Goal: Download file/media

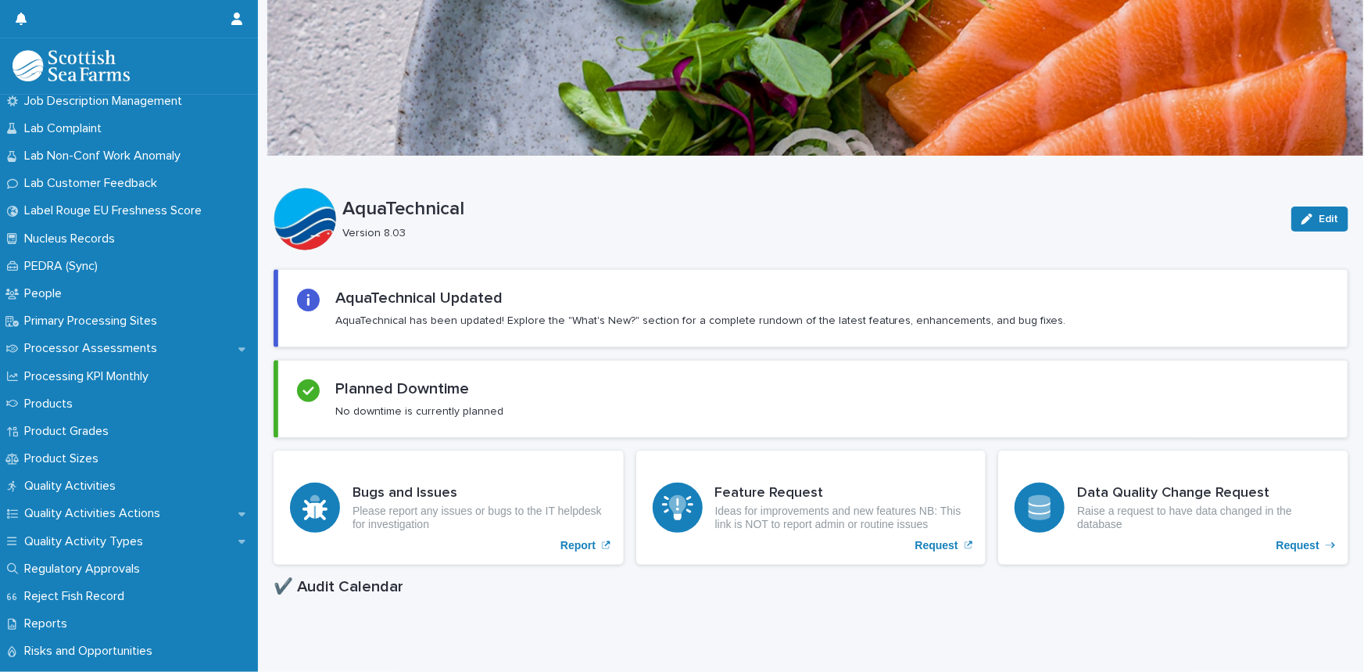
scroll to position [1658, 0]
click at [106, 476] on div "Quality Activities" at bounding box center [129, 485] width 258 height 27
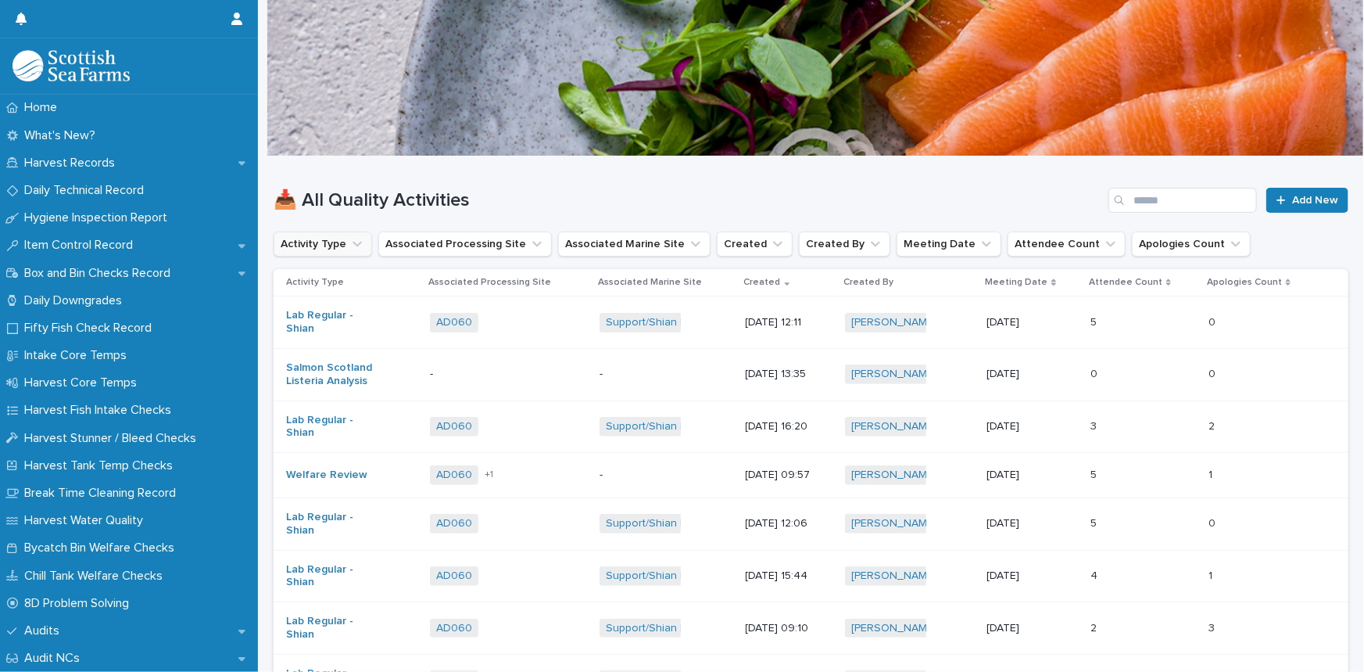
click at [342, 247] on button "Activity Type" at bounding box center [323, 243] width 99 height 25
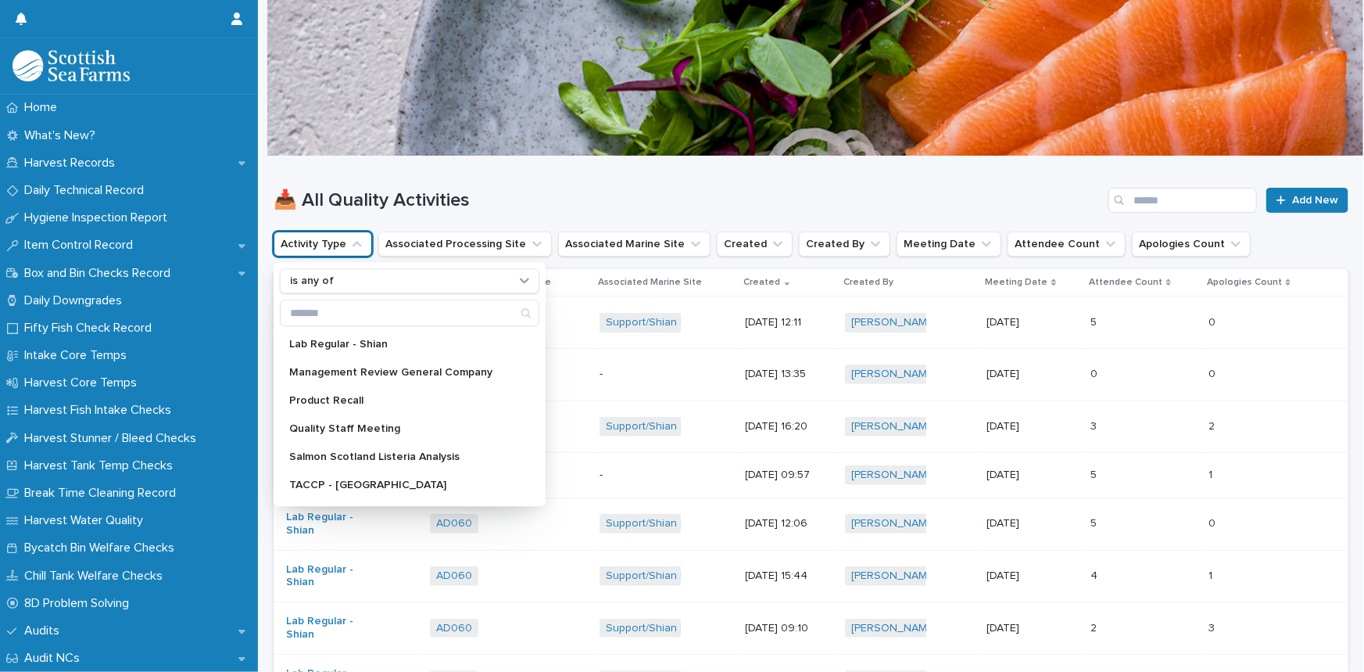
scroll to position [281, 0]
click at [347, 406] on div "Product Recall" at bounding box center [410, 399] width 260 height 25
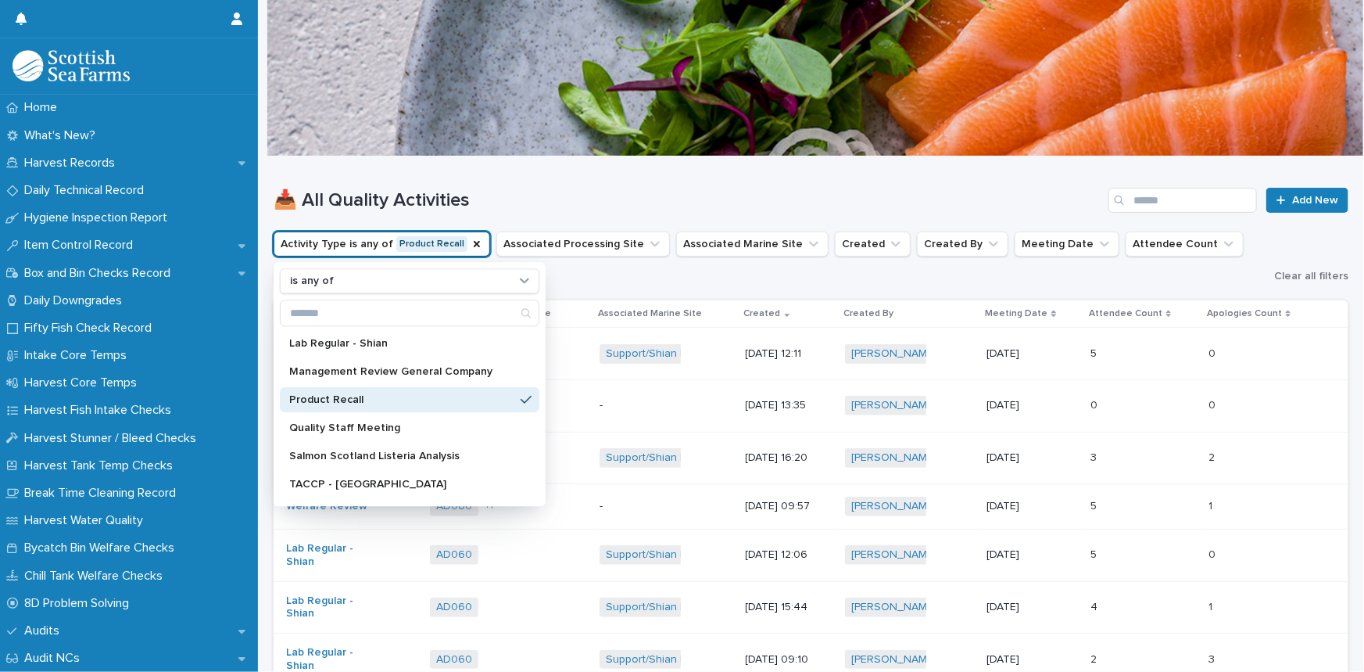
click at [604, 175] on div "📥 All Quality Activities Add New" at bounding box center [811, 193] width 1075 height 75
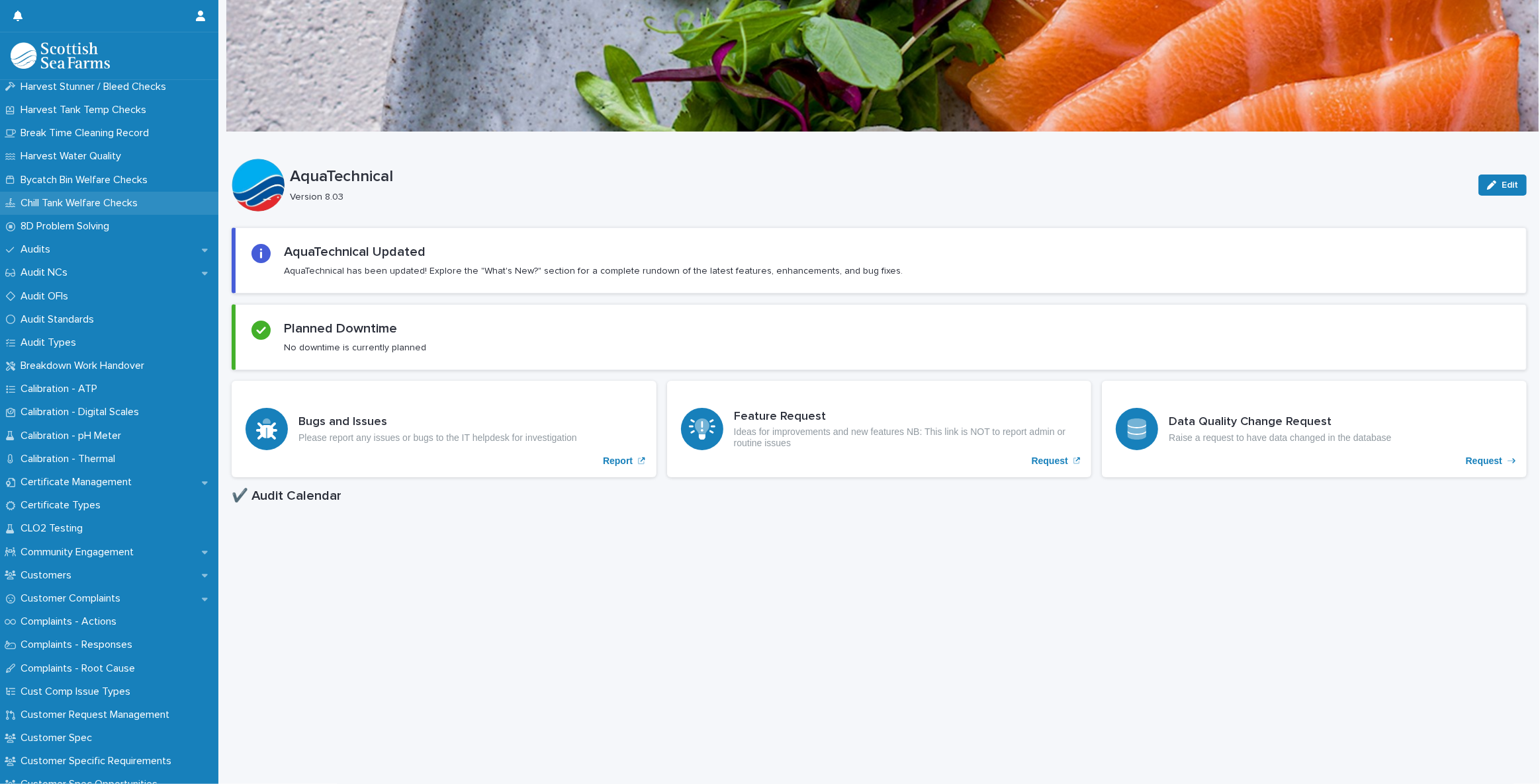
scroll to position [300, 0]
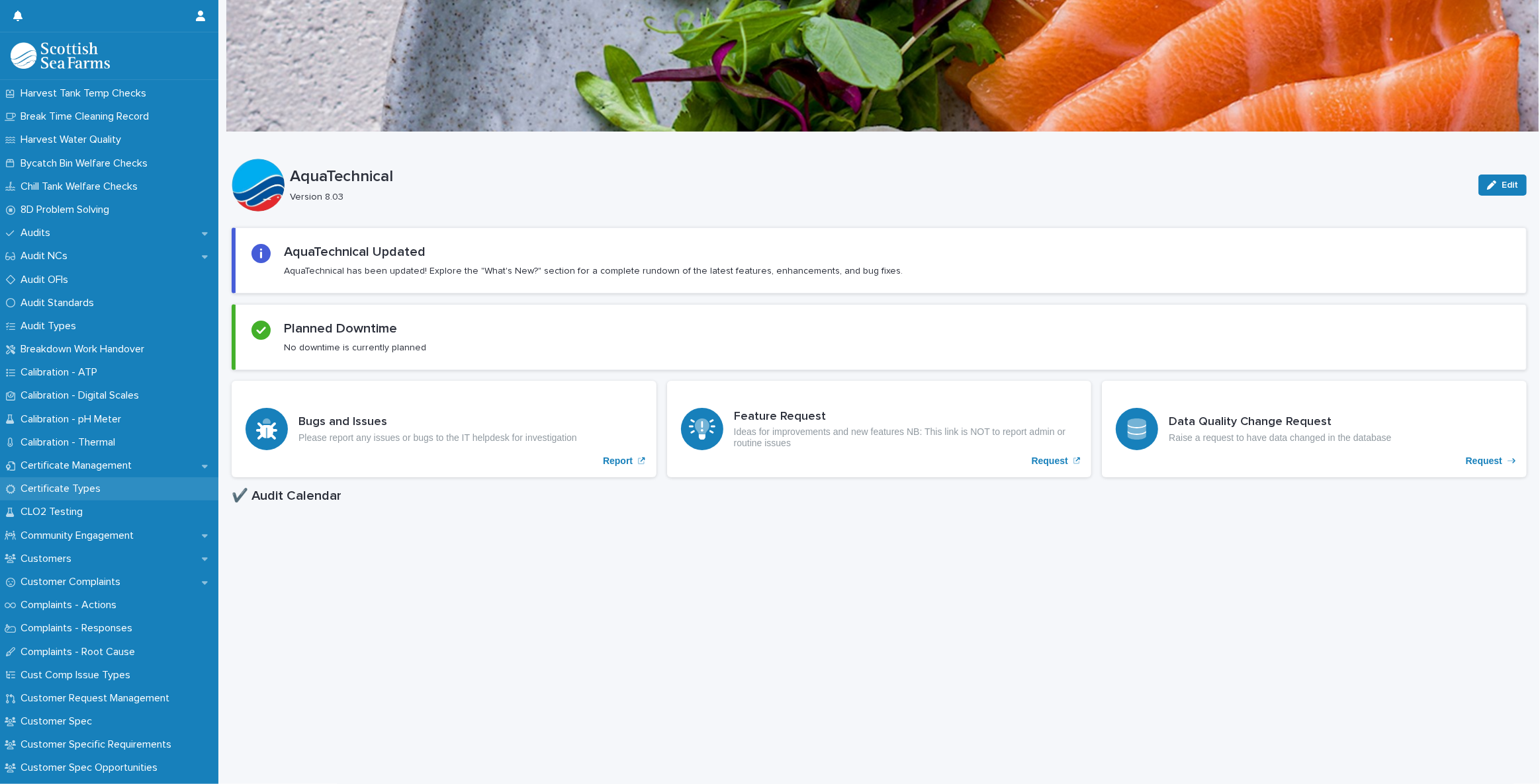
click at [111, 491] on div "Certificate Types" at bounding box center [109, 489] width 218 height 23
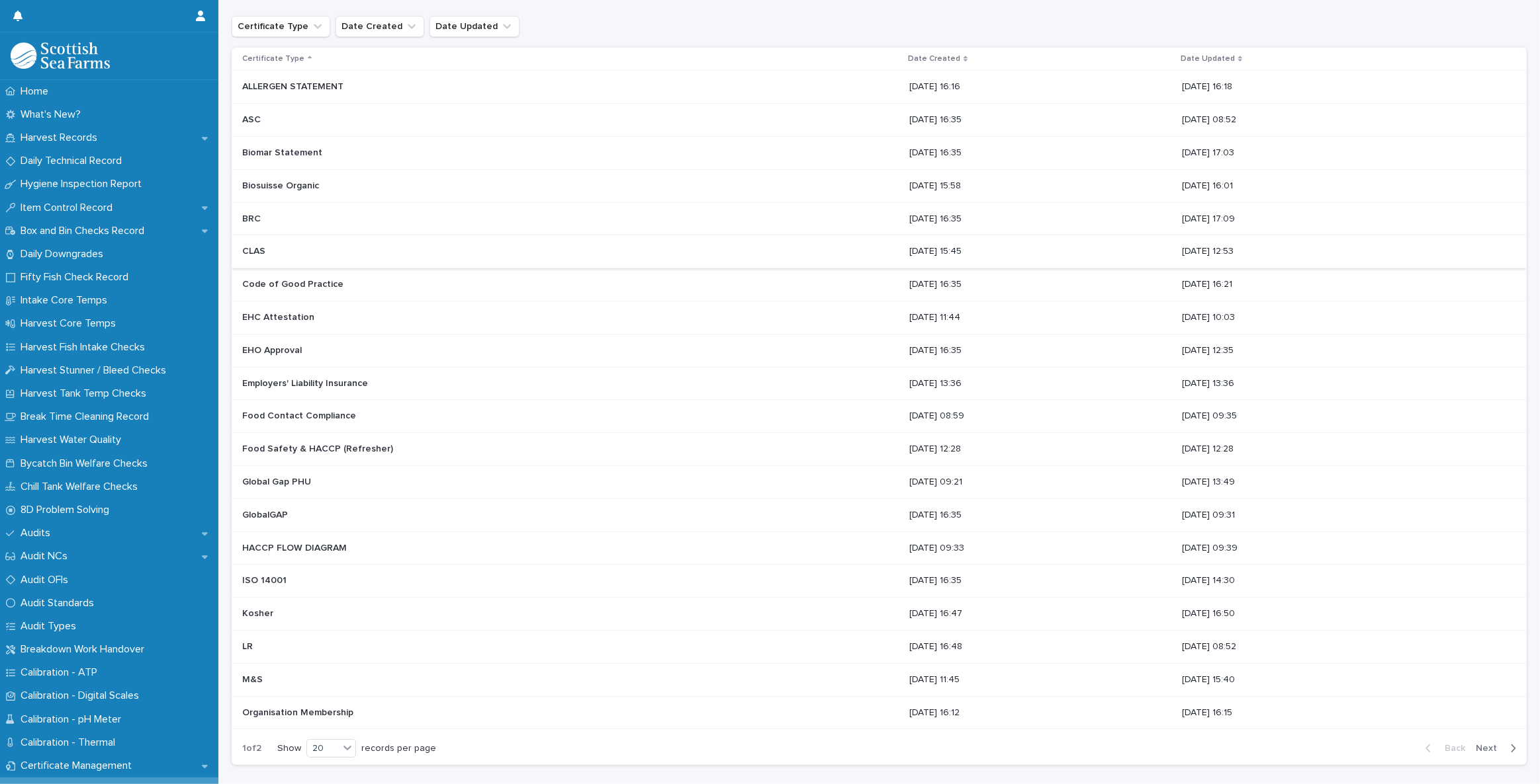
scroll to position [240, 0]
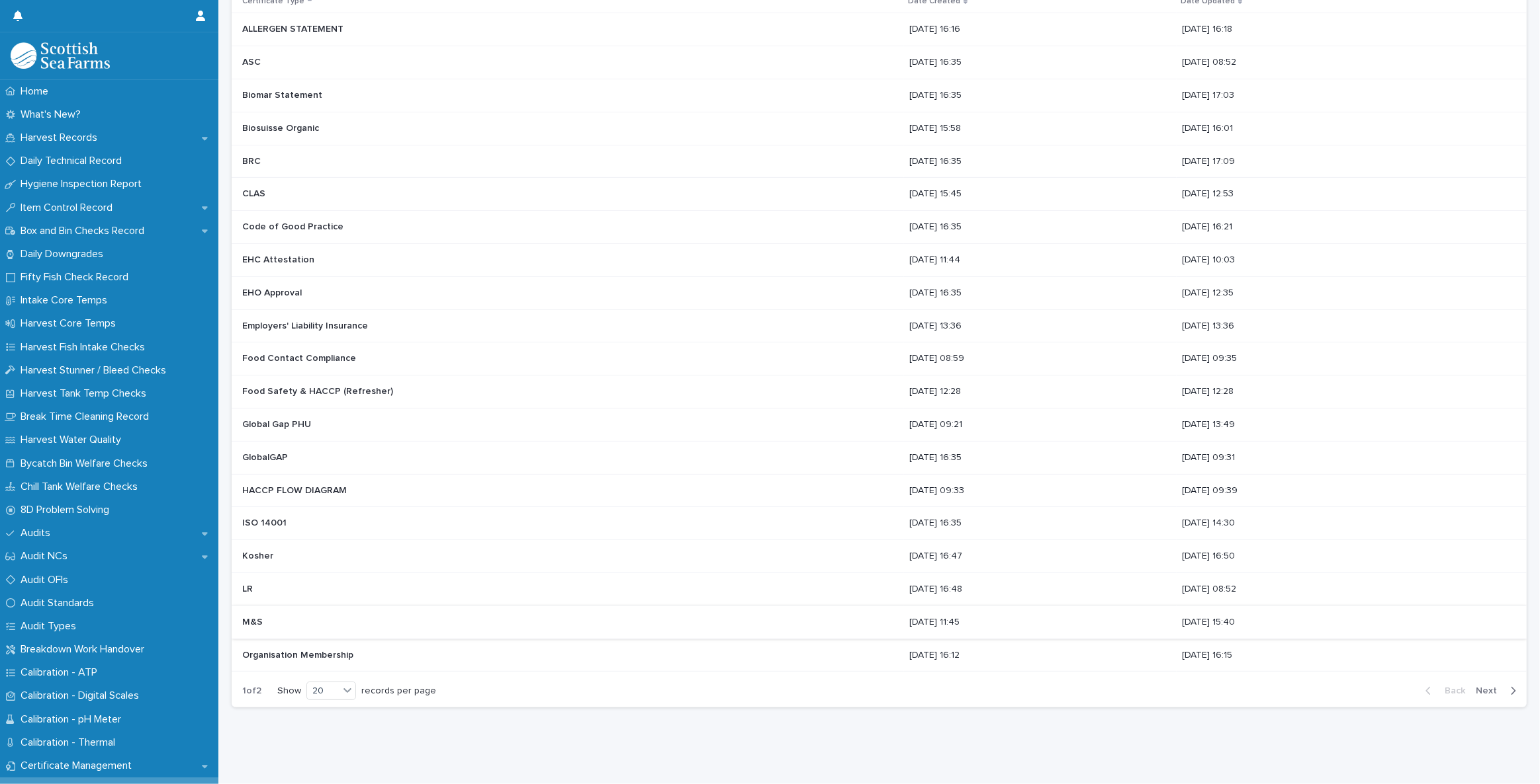
drag, startPoint x: 1473, startPoint y: 681, endPoint x: 1226, endPoint y: 617, distance: 255.2
click at [1476, 687] on span "Next" at bounding box center [1490, 691] width 29 height 9
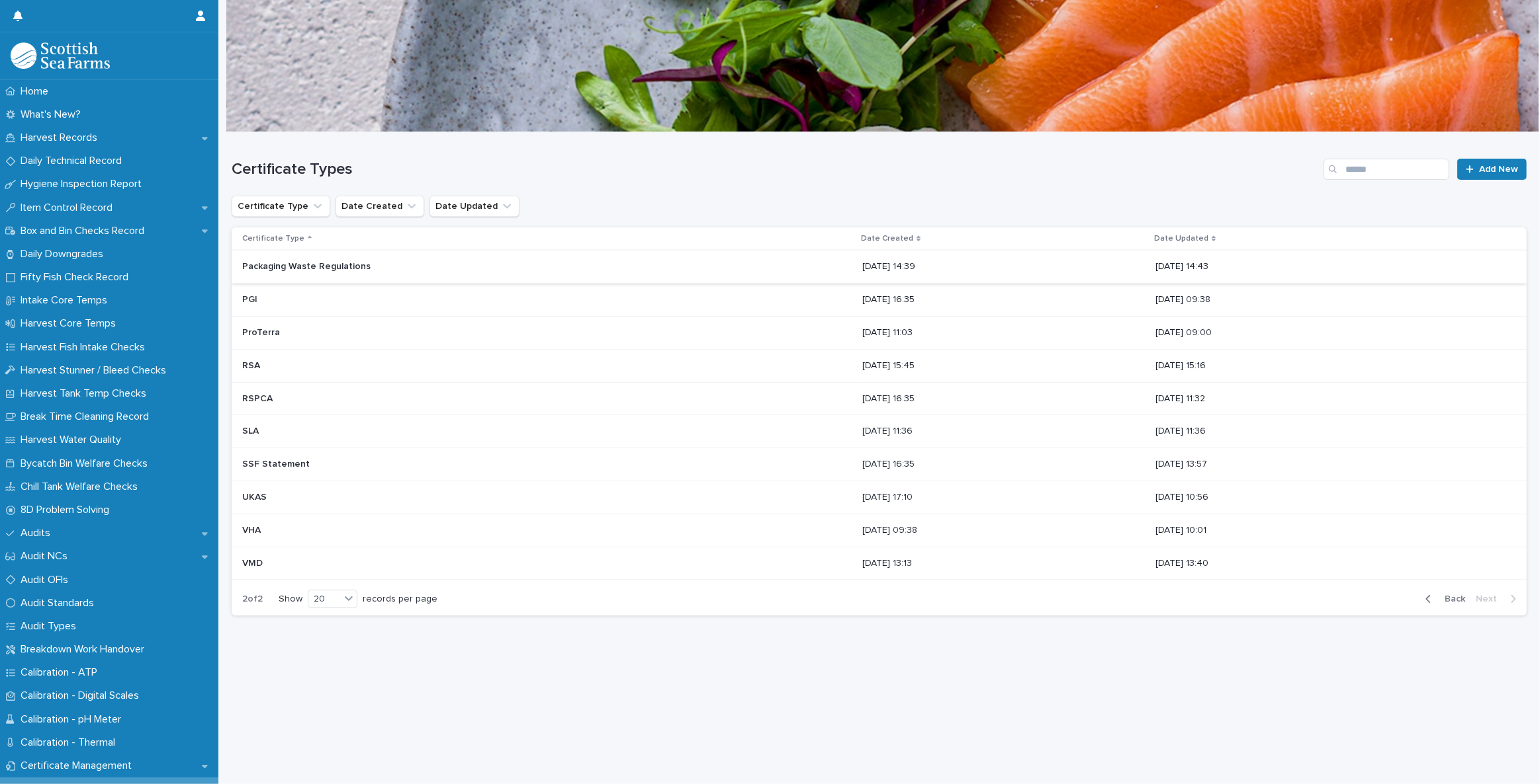
scroll to position [8, 0]
click at [256, 556] on p "VMD" at bounding box center [253, 562] width 23 height 14
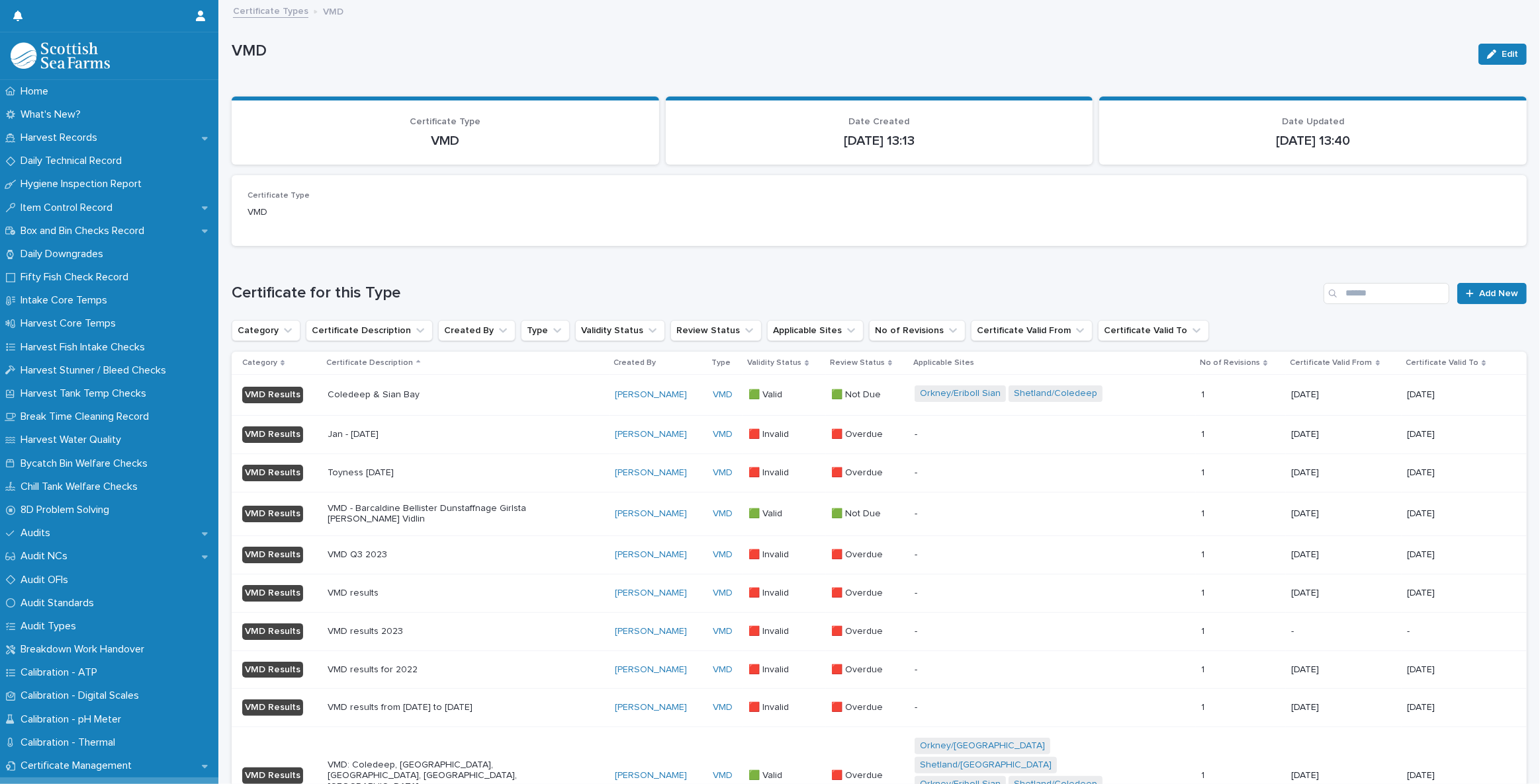
click at [405, 395] on p "Coledeep & Sian Bay" at bounding box center [443, 395] width 232 height 11
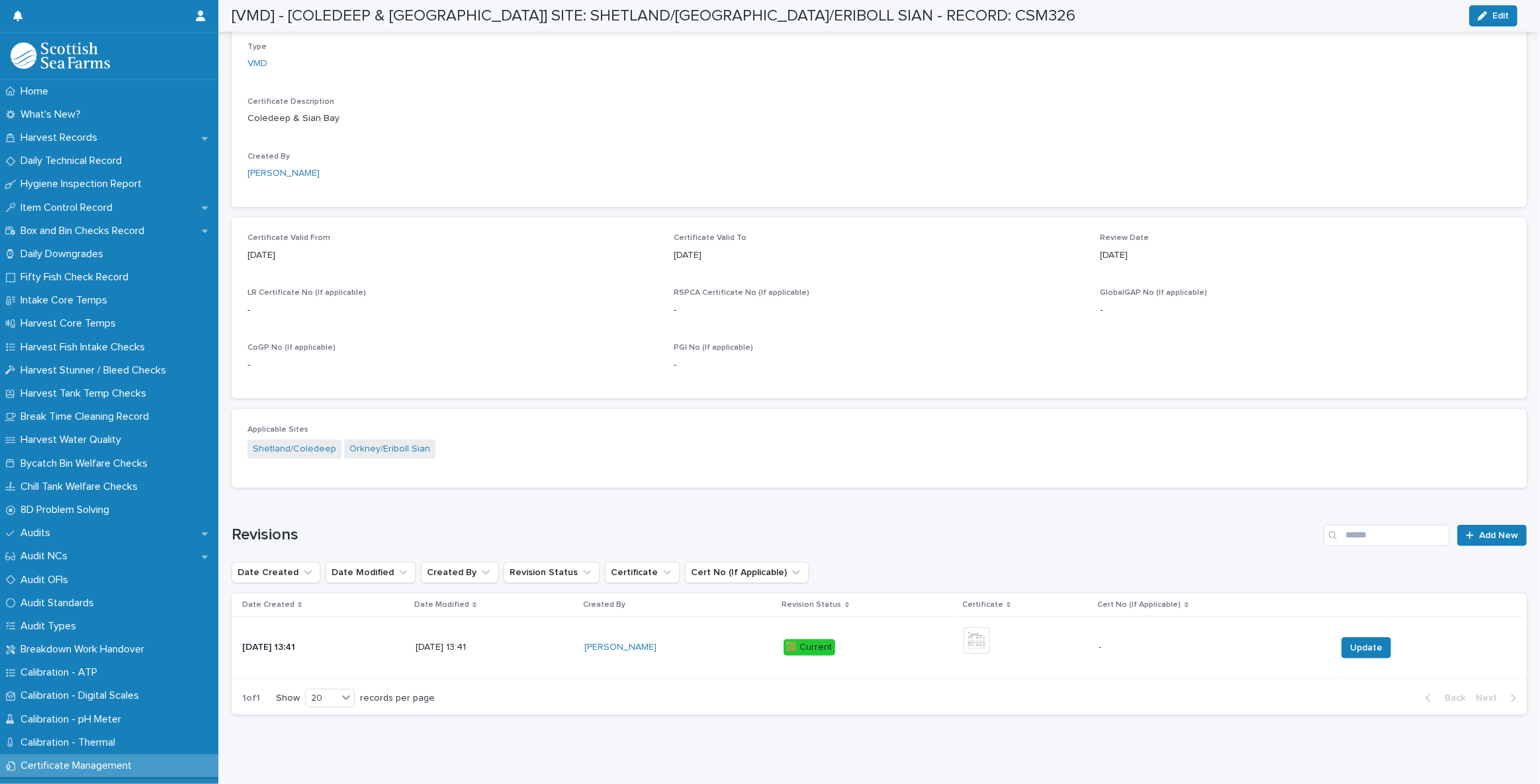
scroll to position [390, 0]
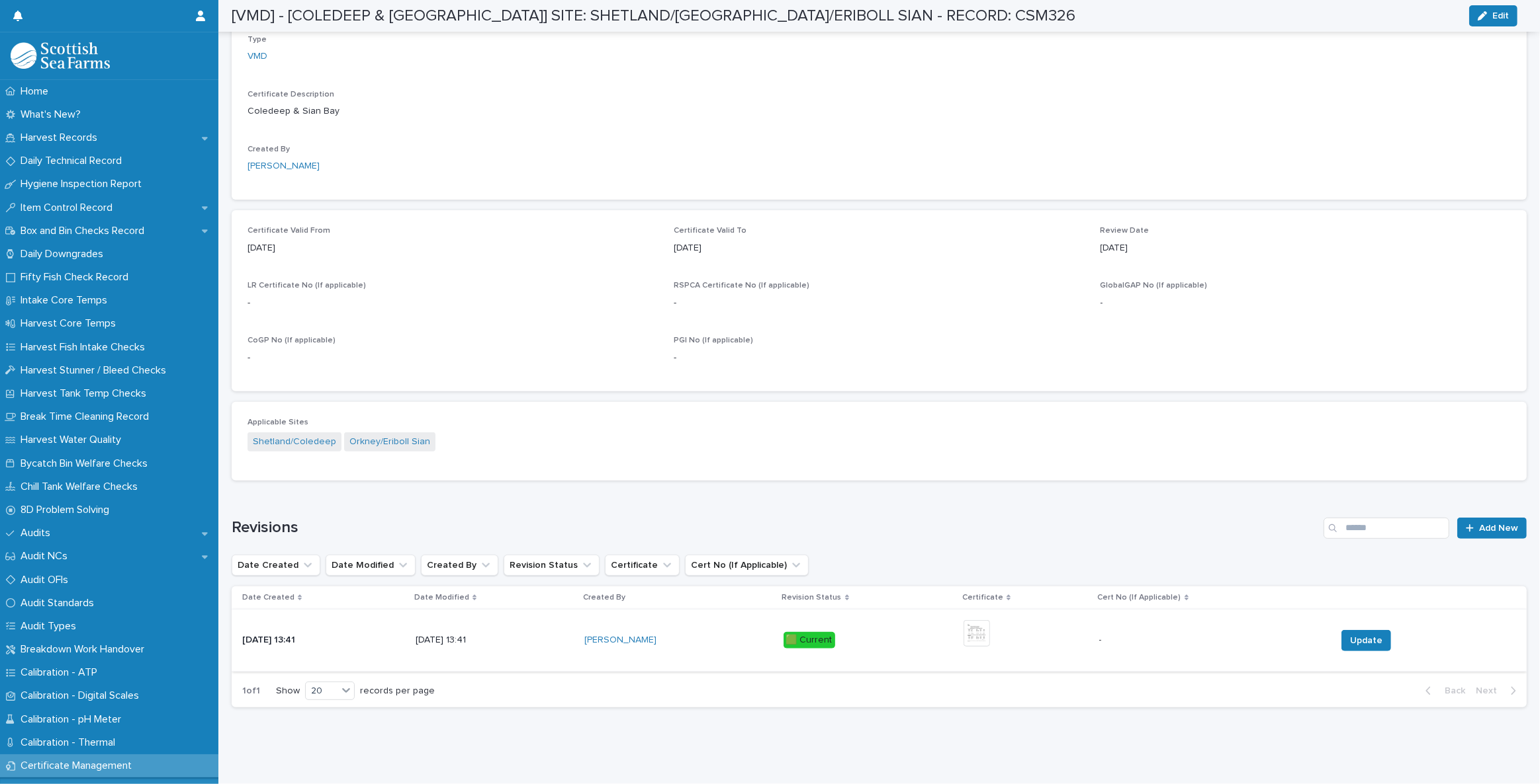
click at [987, 626] on img at bounding box center [976, 633] width 26 height 26
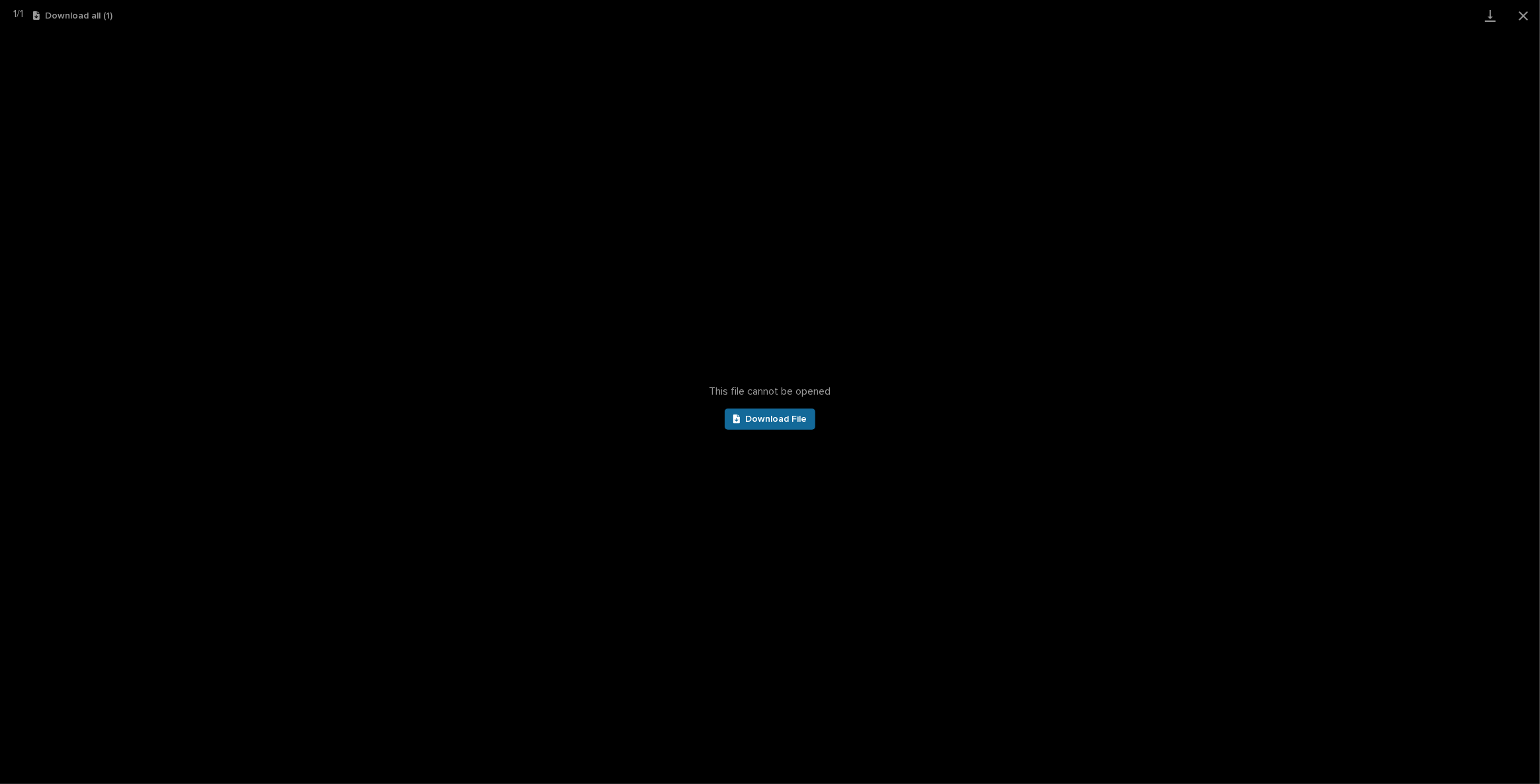
click at [747, 412] on link "Download File" at bounding box center [770, 419] width 91 height 21
click at [1524, 19] on button "Close gallery" at bounding box center [1522, 15] width 33 height 31
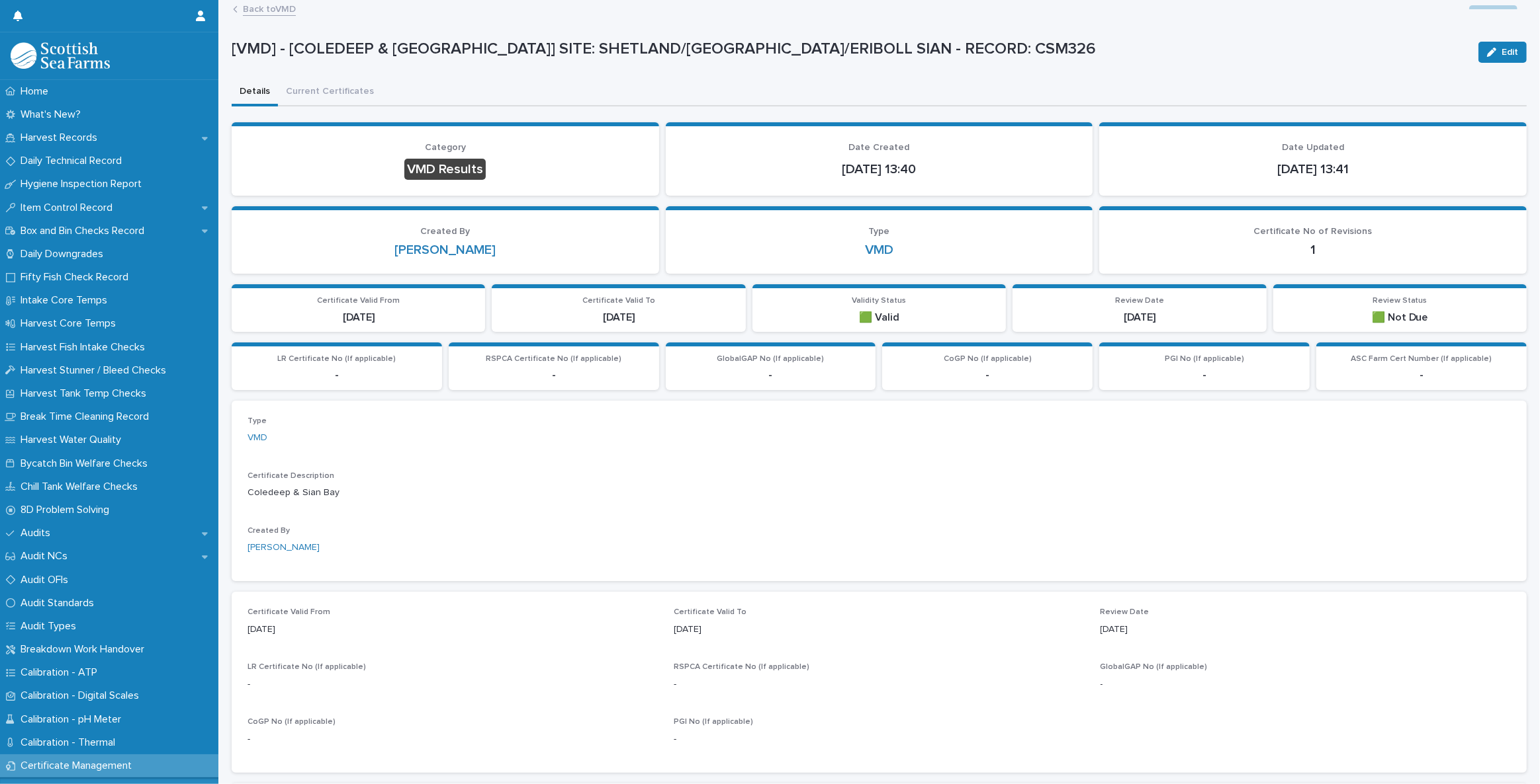
scroll to position [0, 0]
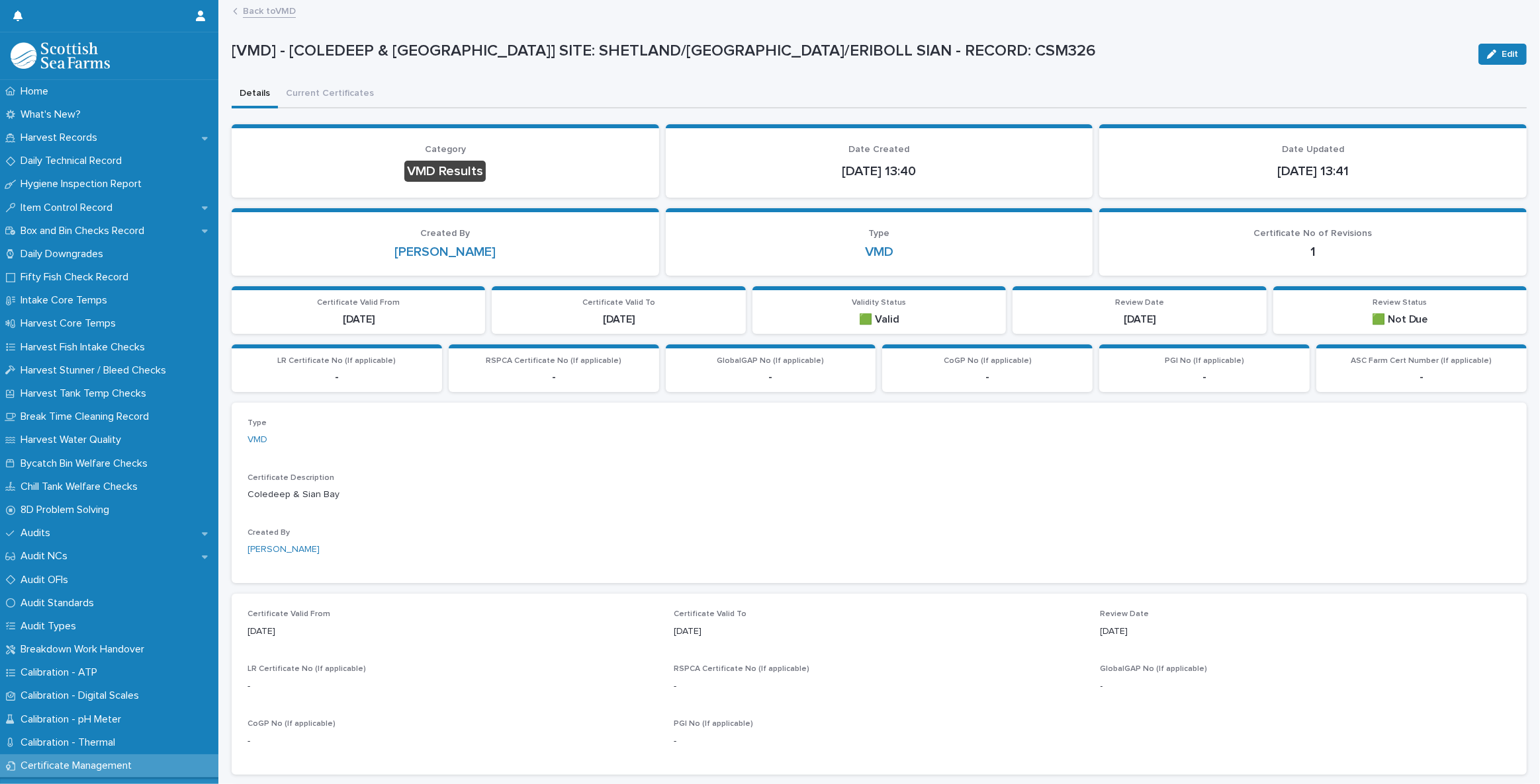
click at [278, 9] on link "Back to VMD" at bounding box center [269, 10] width 53 height 15
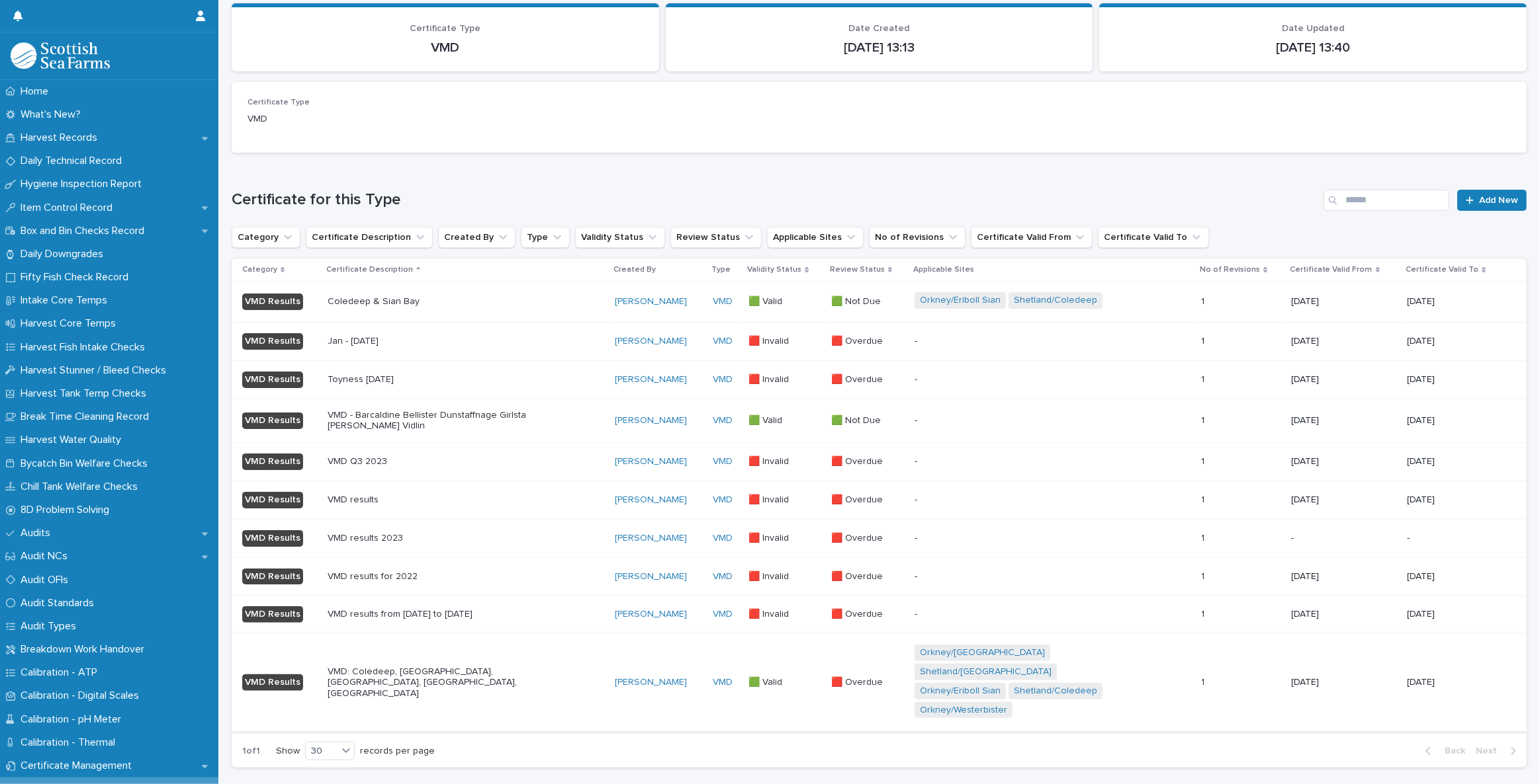
scroll to position [140, 0]
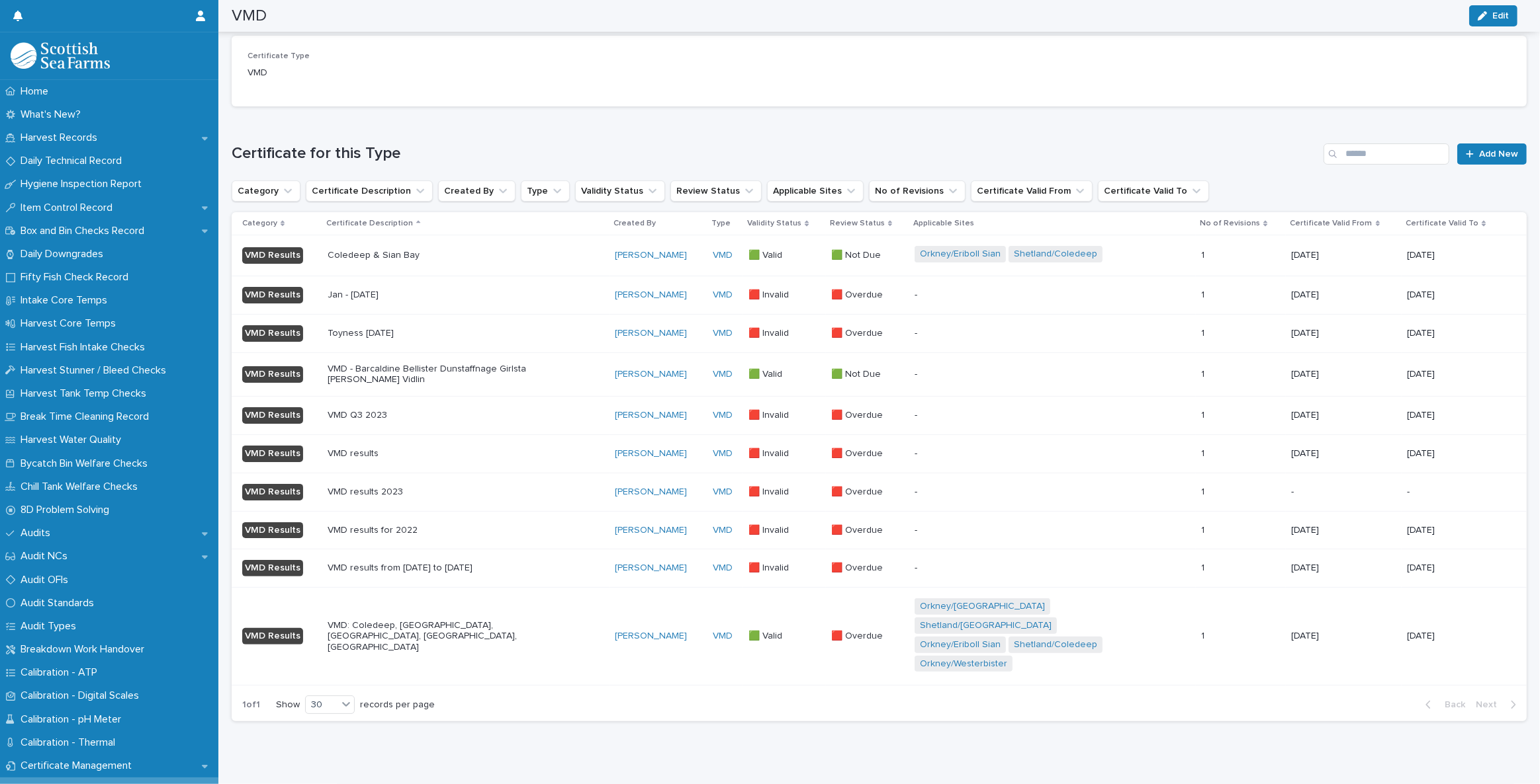
click at [437, 290] on p "Jan - March 23" at bounding box center [443, 294] width 232 height 11
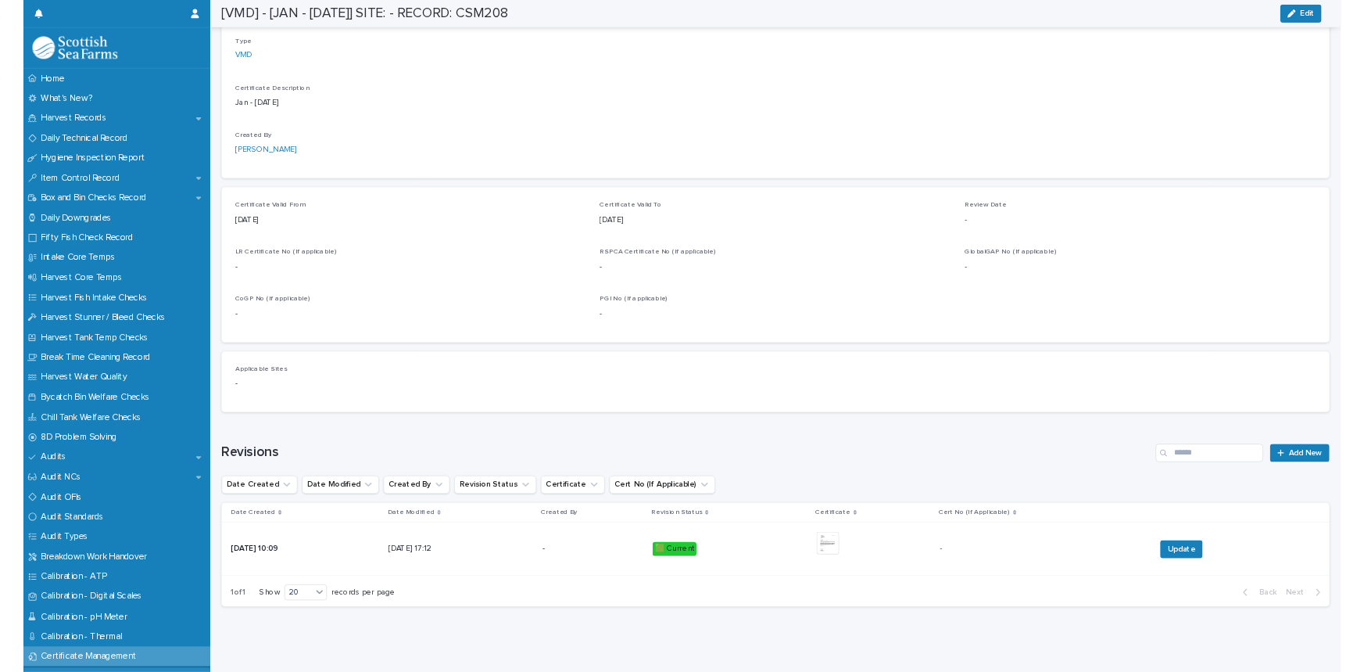
scroll to position [451, 0]
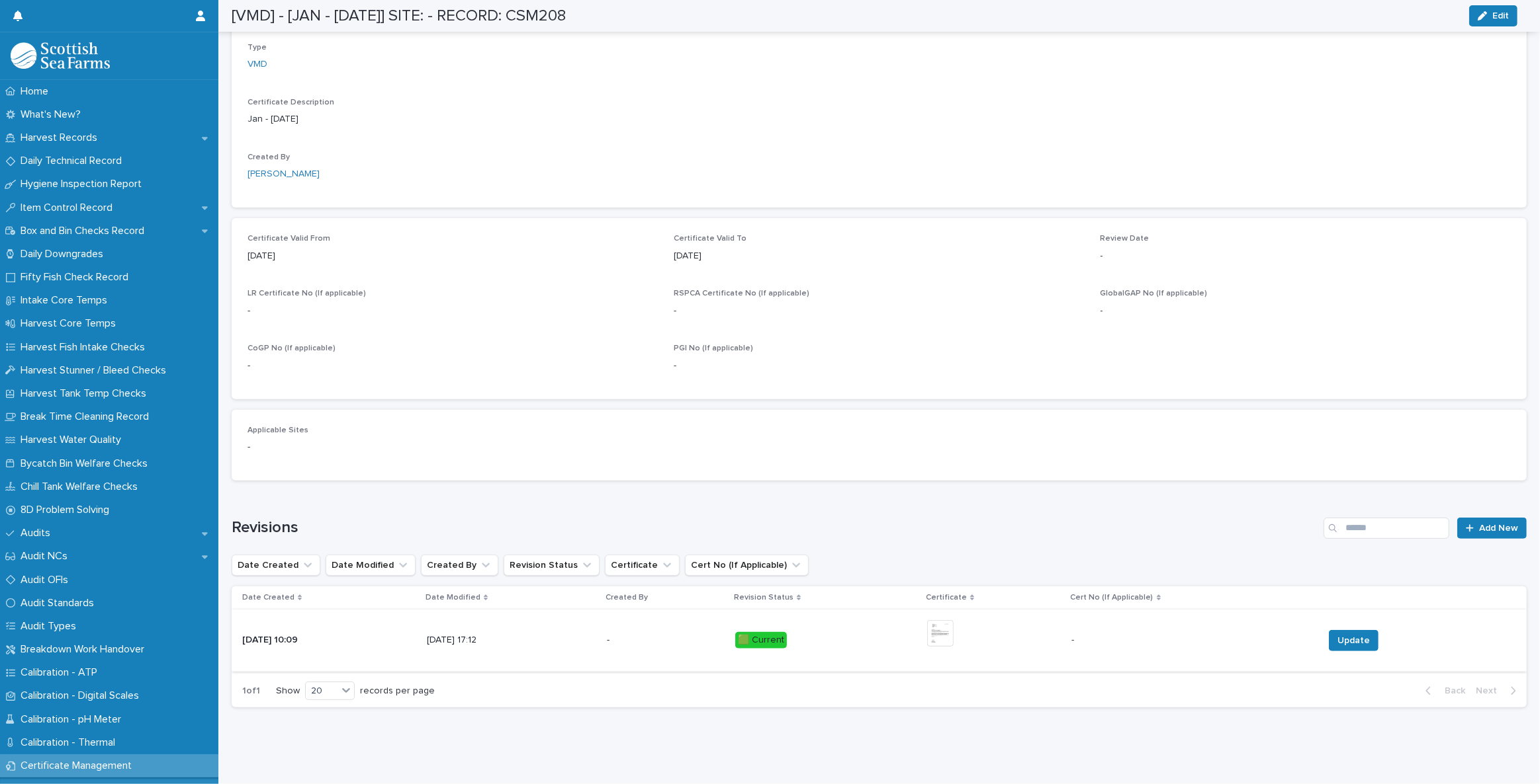
click at [954, 624] on img at bounding box center [939, 633] width 26 height 26
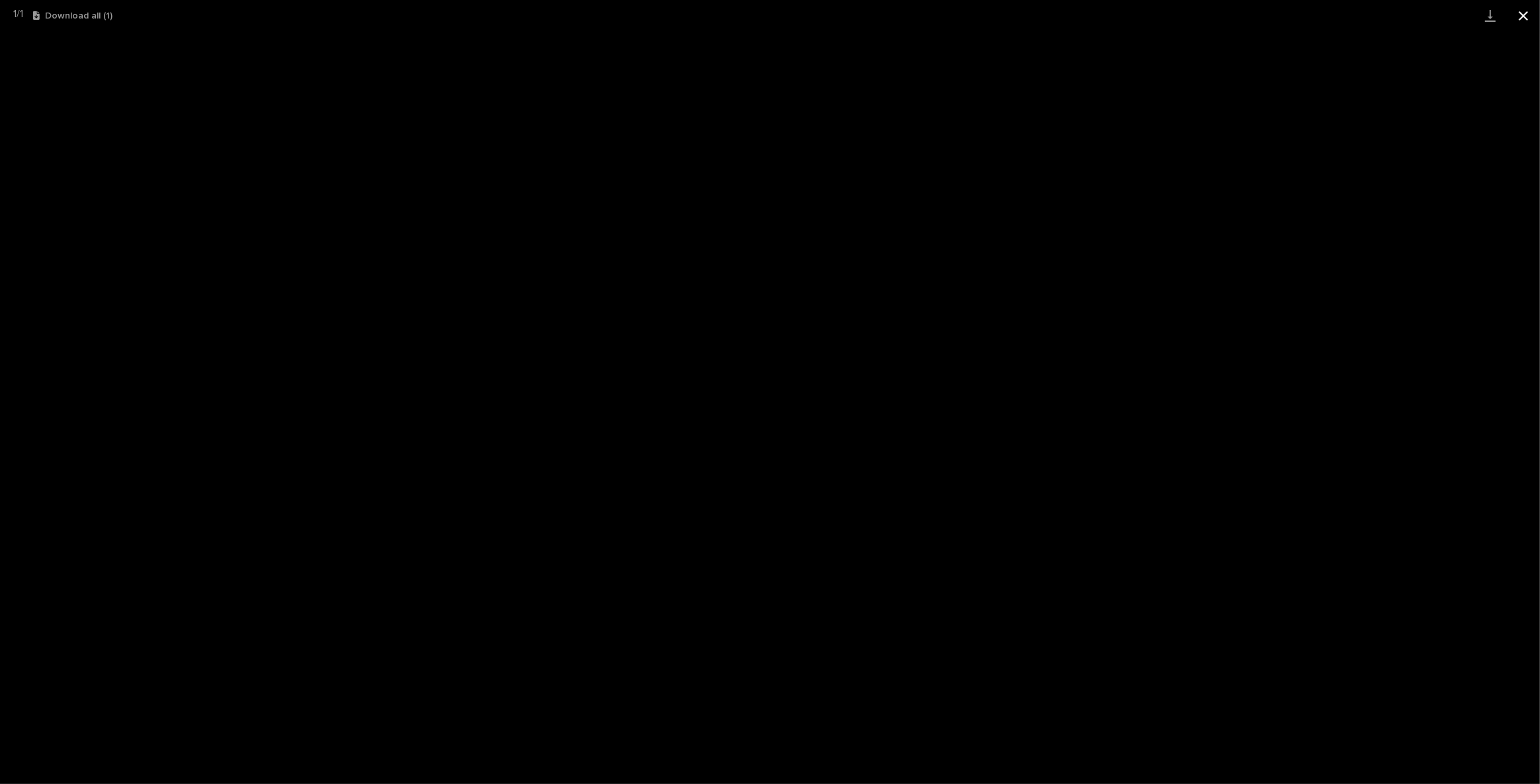
click at [1519, 15] on button "Close gallery" at bounding box center [1522, 15] width 33 height 31
